Goal: Navigation & Orientation: Find specific page/section

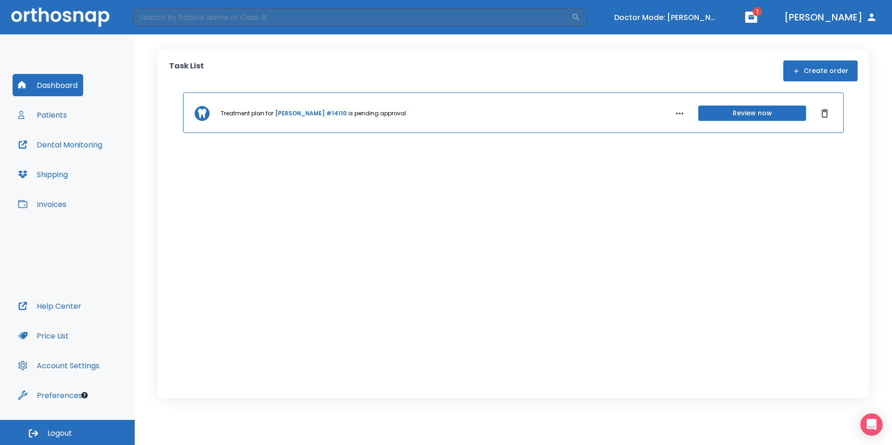
click at [294, 115] on link "[PERSON_NAME] #14110" at bounding box center [311, 113] width 72 height 8
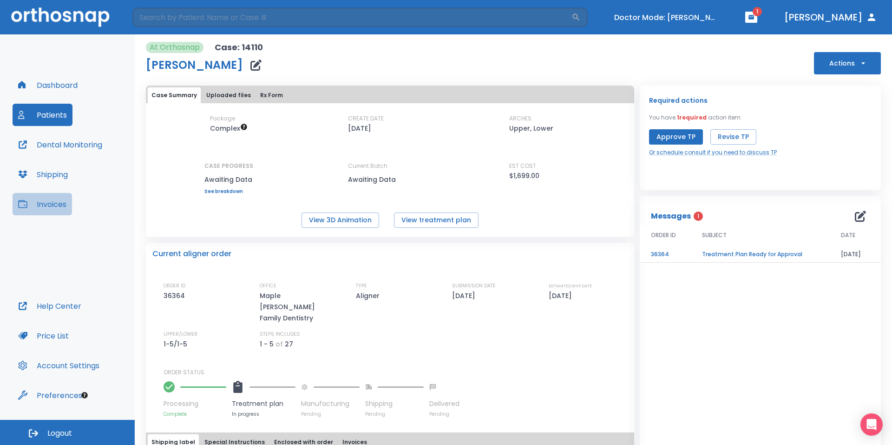
click at [53, 200] on button "Invoices" at bounding box center [42, 204] width 59 height 22
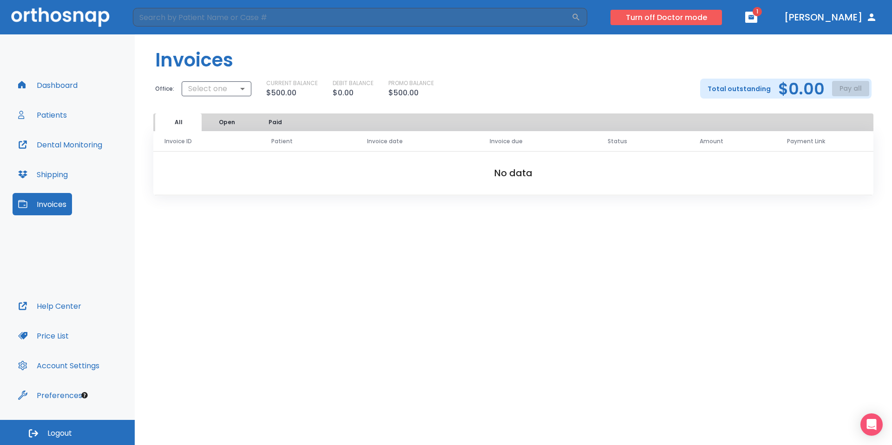
click at [717, 19] on button "Turn off Doctor mode" at bounding box center [667, 17] width 112 height 15
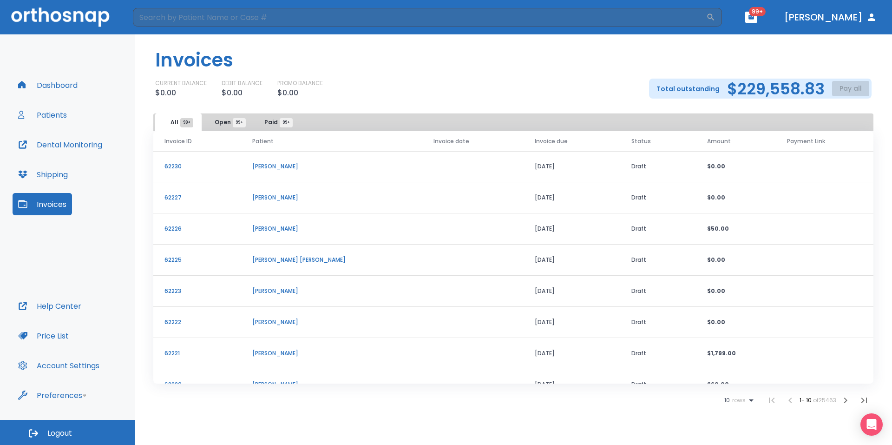
click at [58, 81] on button "Dashboard" at bounding box center [48, 85] width 71 height 22
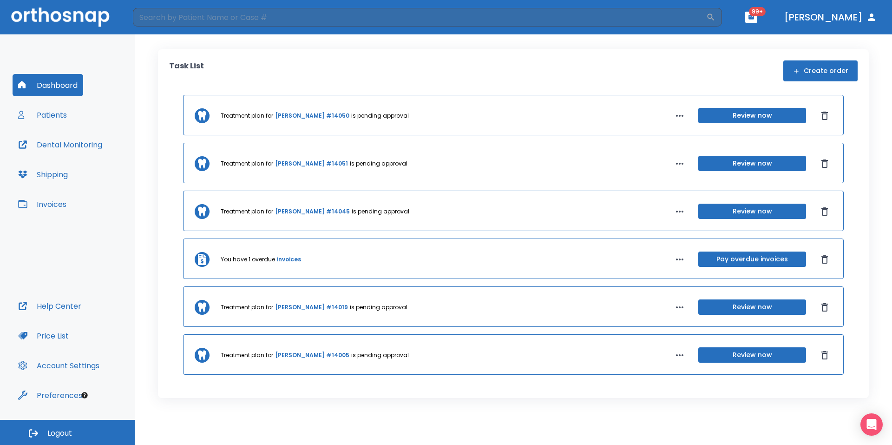
scroll to position [1812, 0]
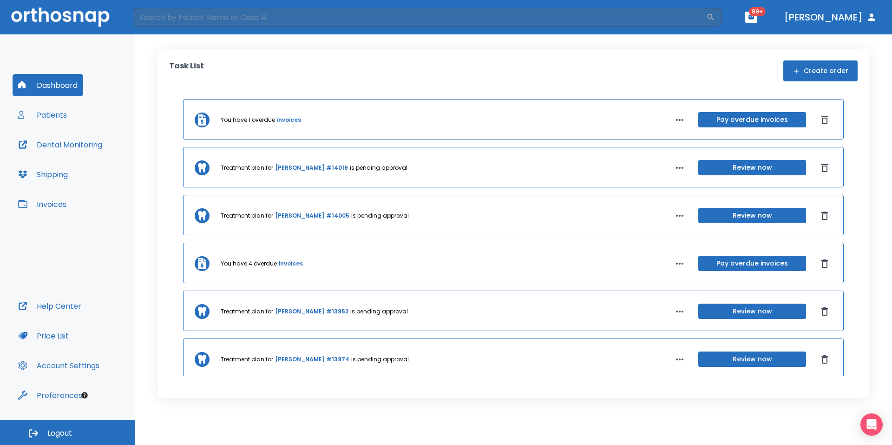
click at [60, 125] on button "Patients" at bounding box center [43, 115] width 60 height 22
